Goal: Information Seeking & Learning: Find specific page/section

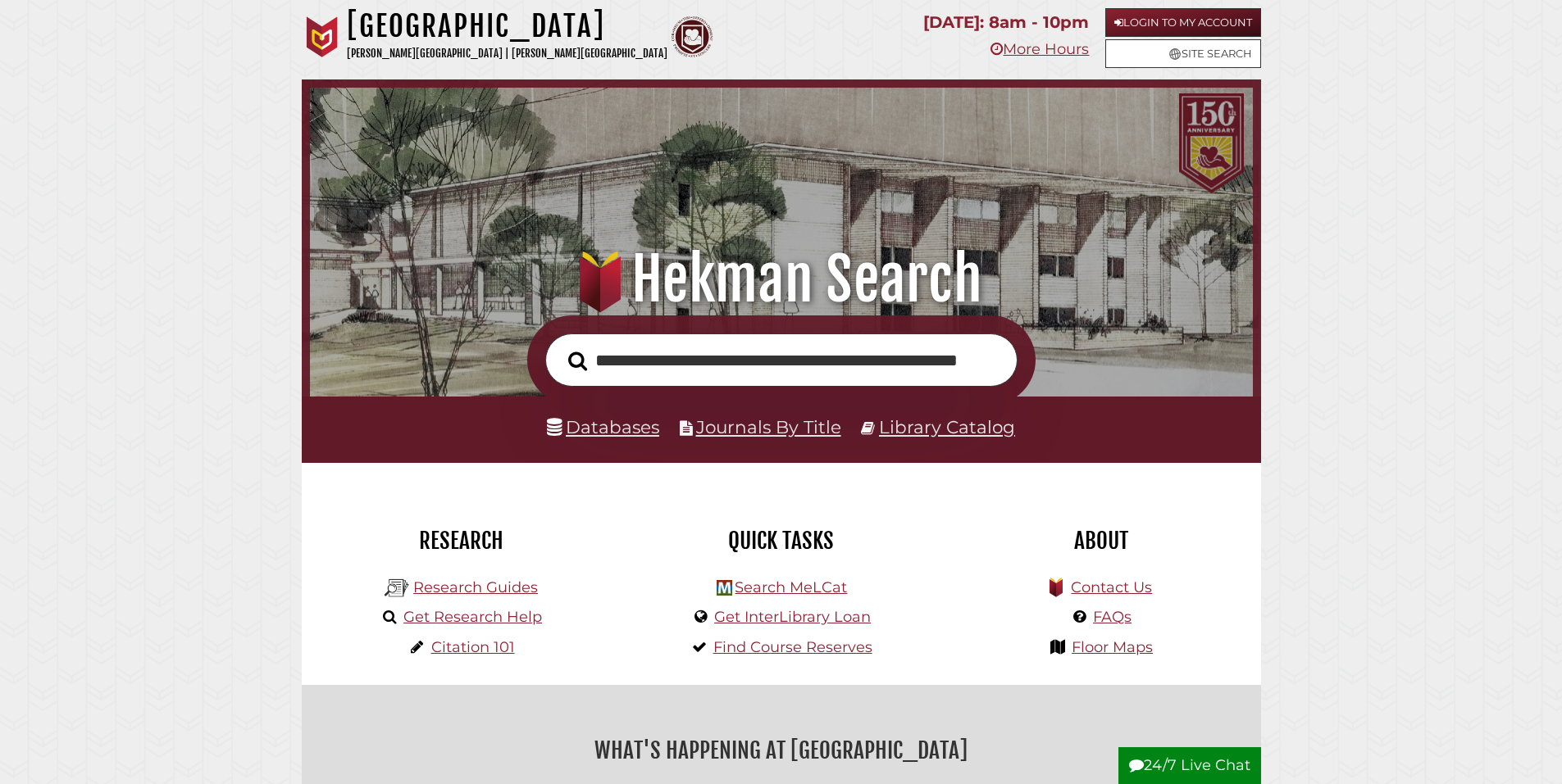
scroll to position [311, 935]
type input "**********"
click at [560, 347] on button "Search" at bounding box center [578, 361] width 35 height 29
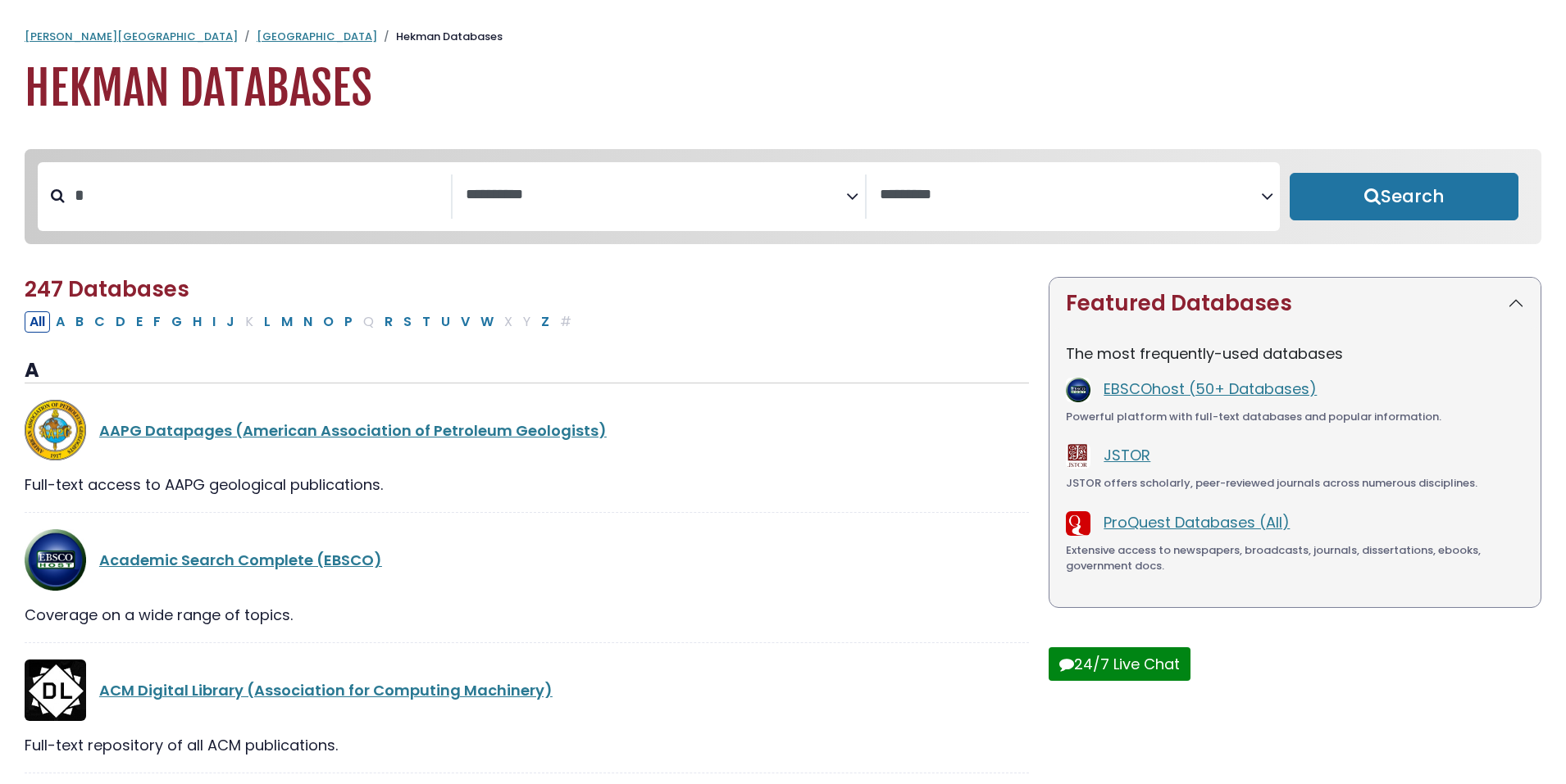
select select "Database Subject Filter"
select select "Database Vendors Filter"
type input "*"
type input "****"
click at [1290, 173] on button "Search" at bounding box center [1404, 196] width 229 height 47
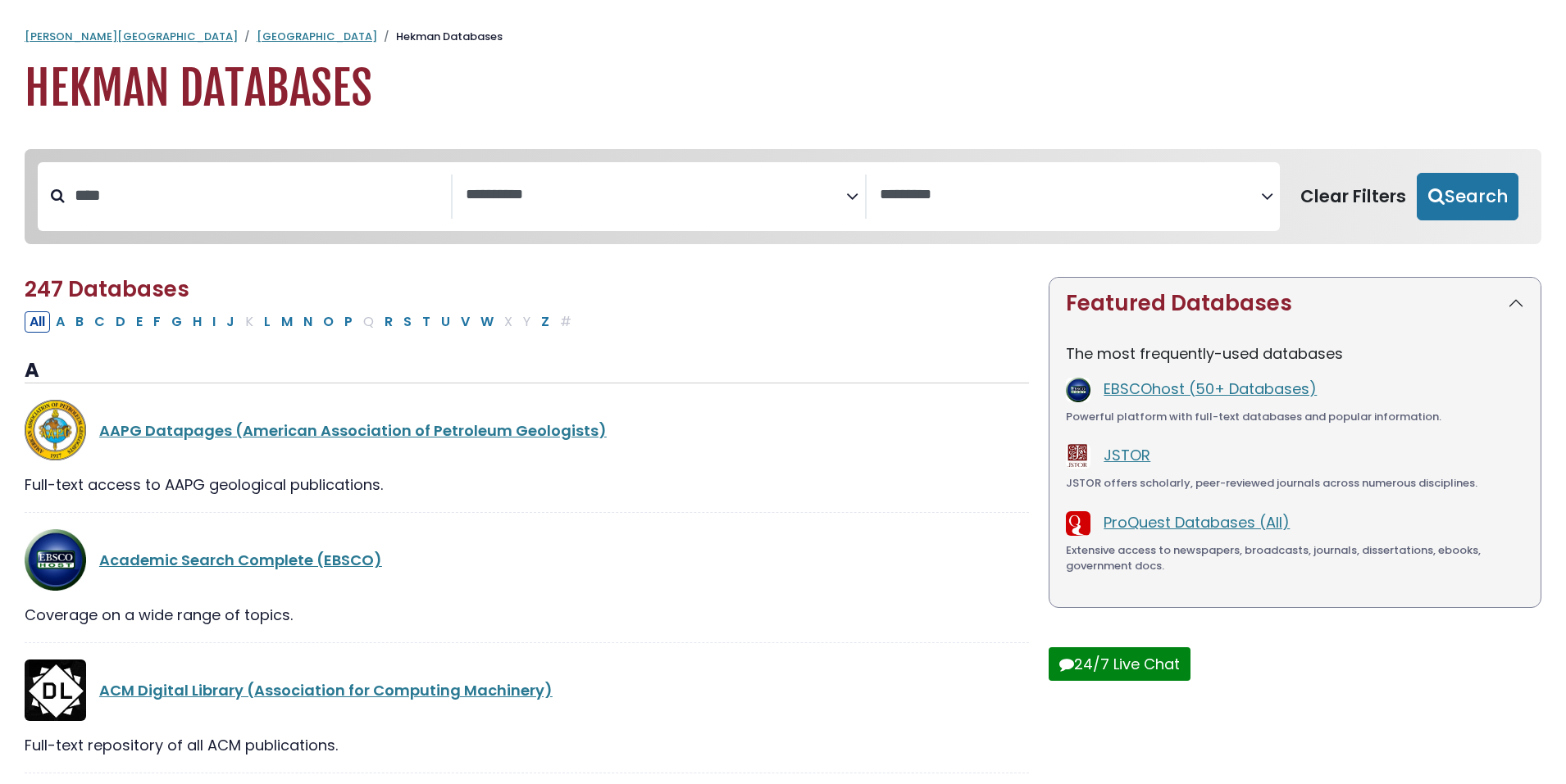
select select "Database Subject Filter"
select select "Database Vendors Filter"
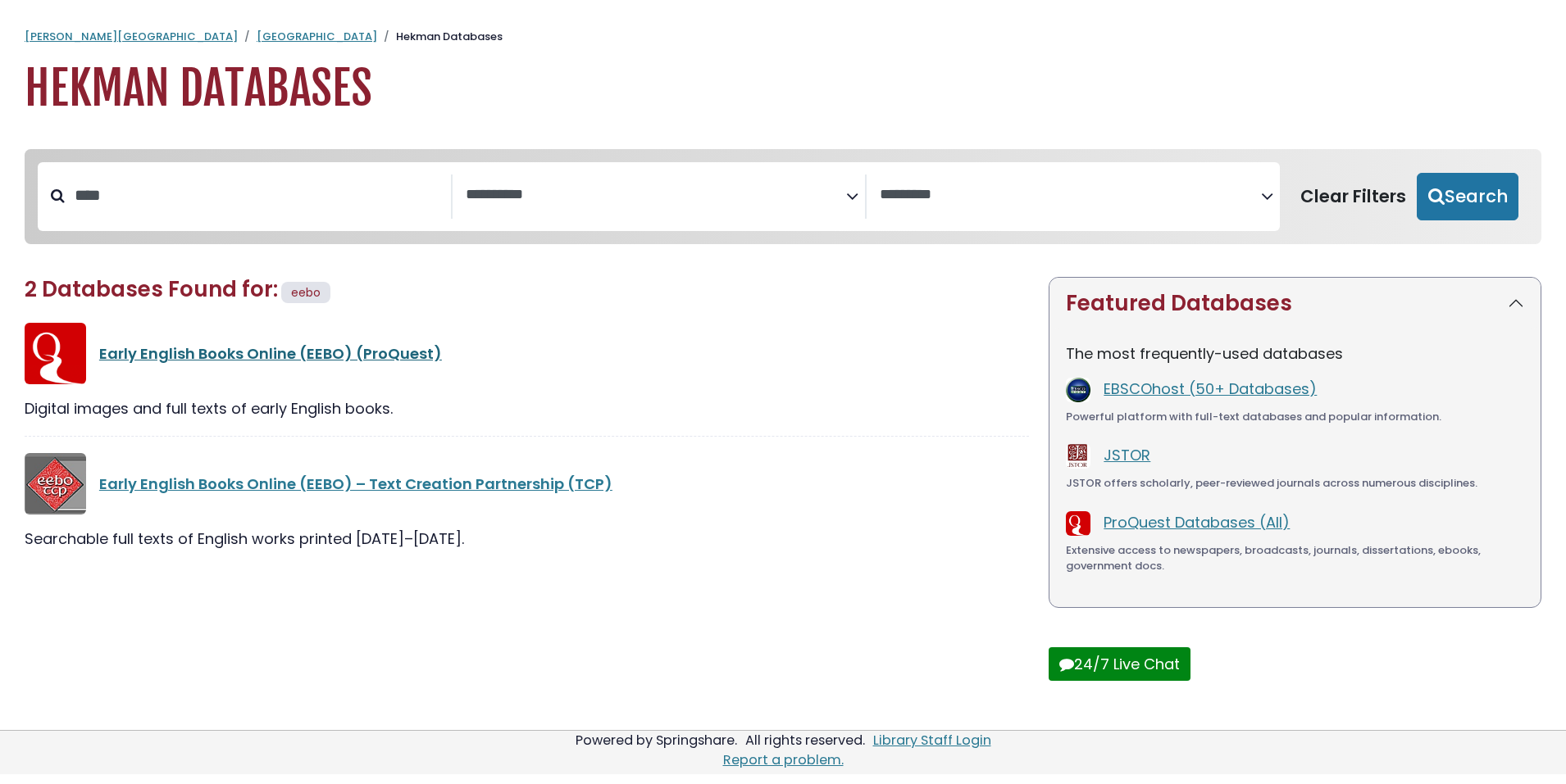
click at [442, 364] on link "Early English Books Online (EEBO) (ProQuest)" at bounding box center [270, 353] width 342 height 21
